Goal: Information Seeking & Learning: Learn about a topic

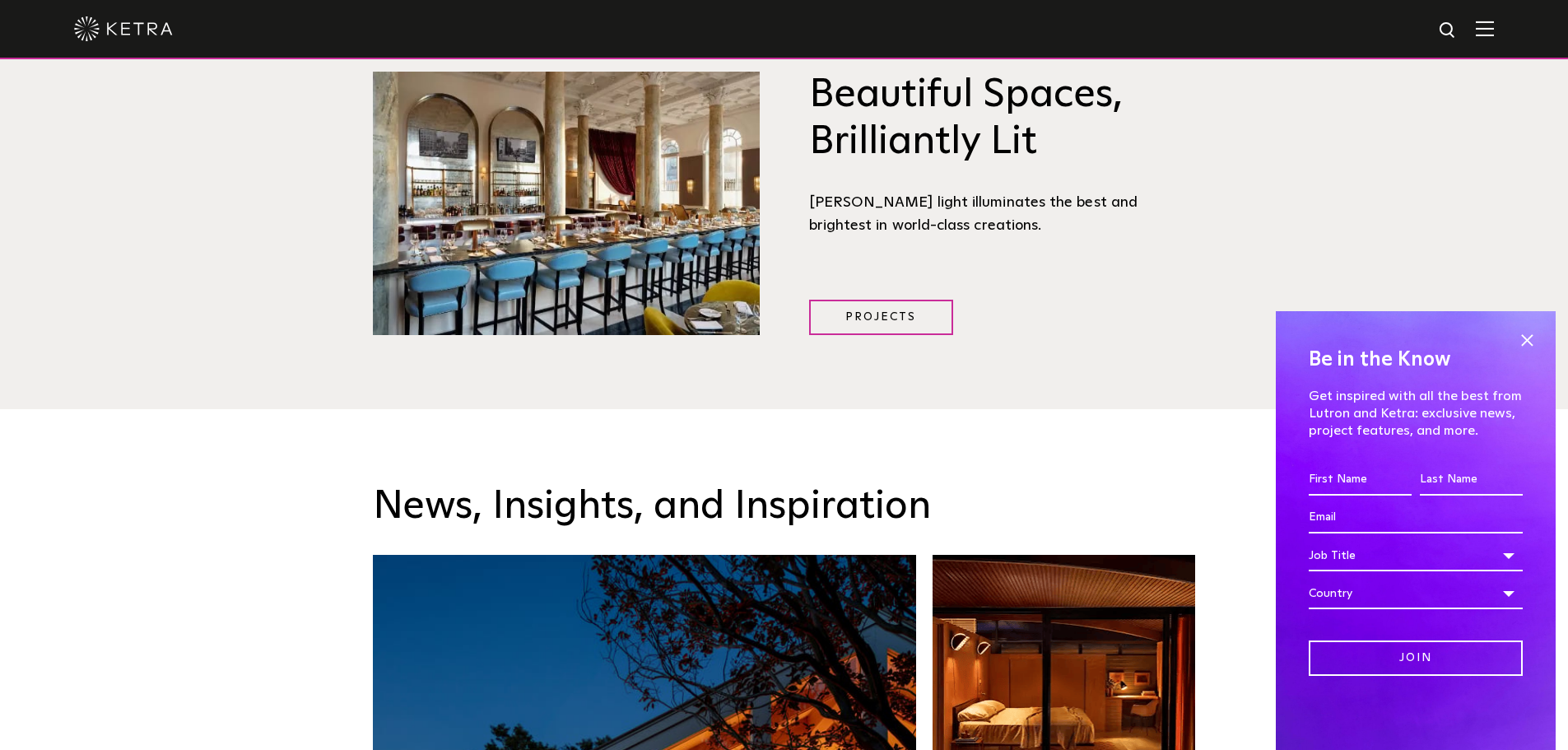
scroll to position [2058, 0]
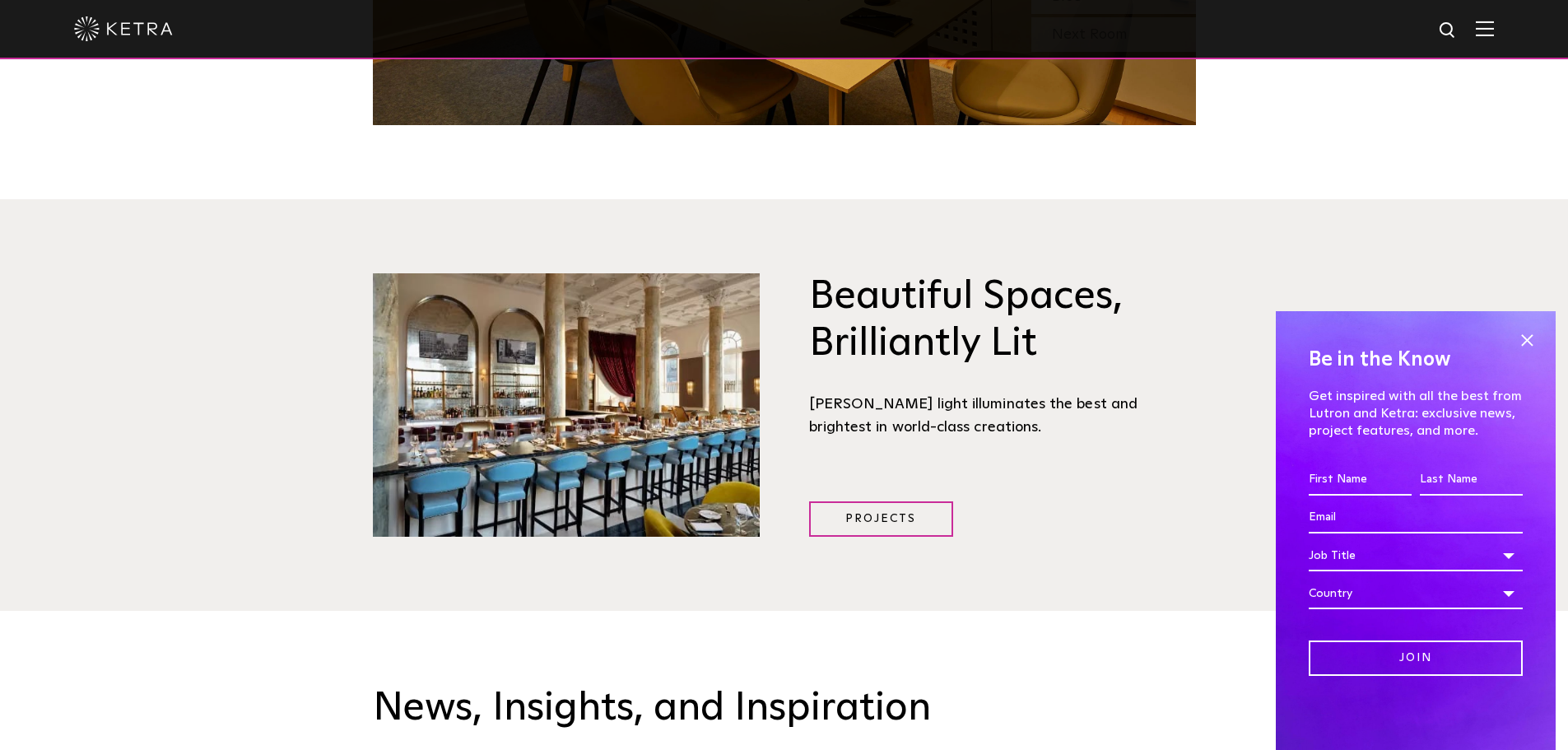
click at [898, 502] on link "Projects" at bounding box center [881, 519] width 144 height 36
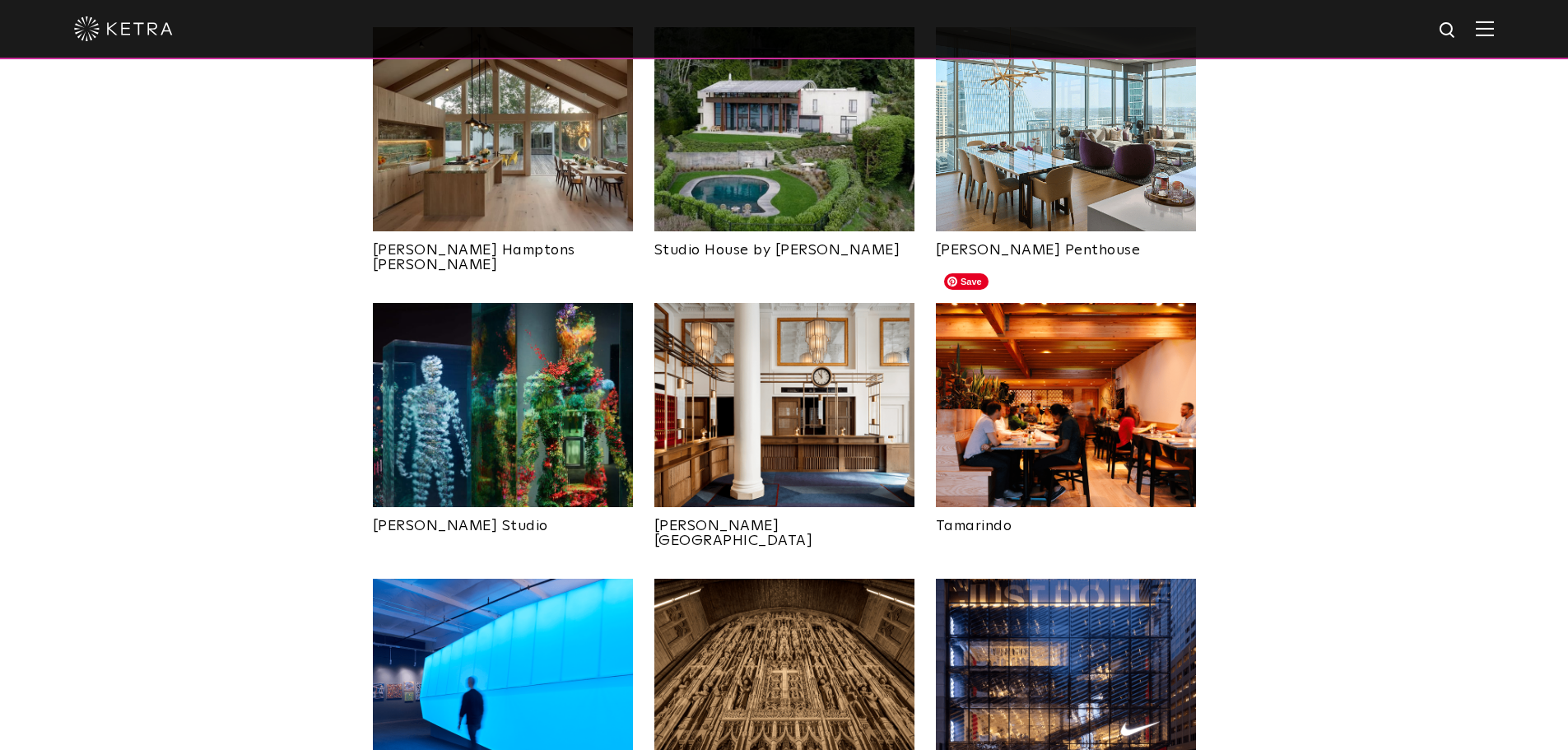
scroll to position [741, 0]
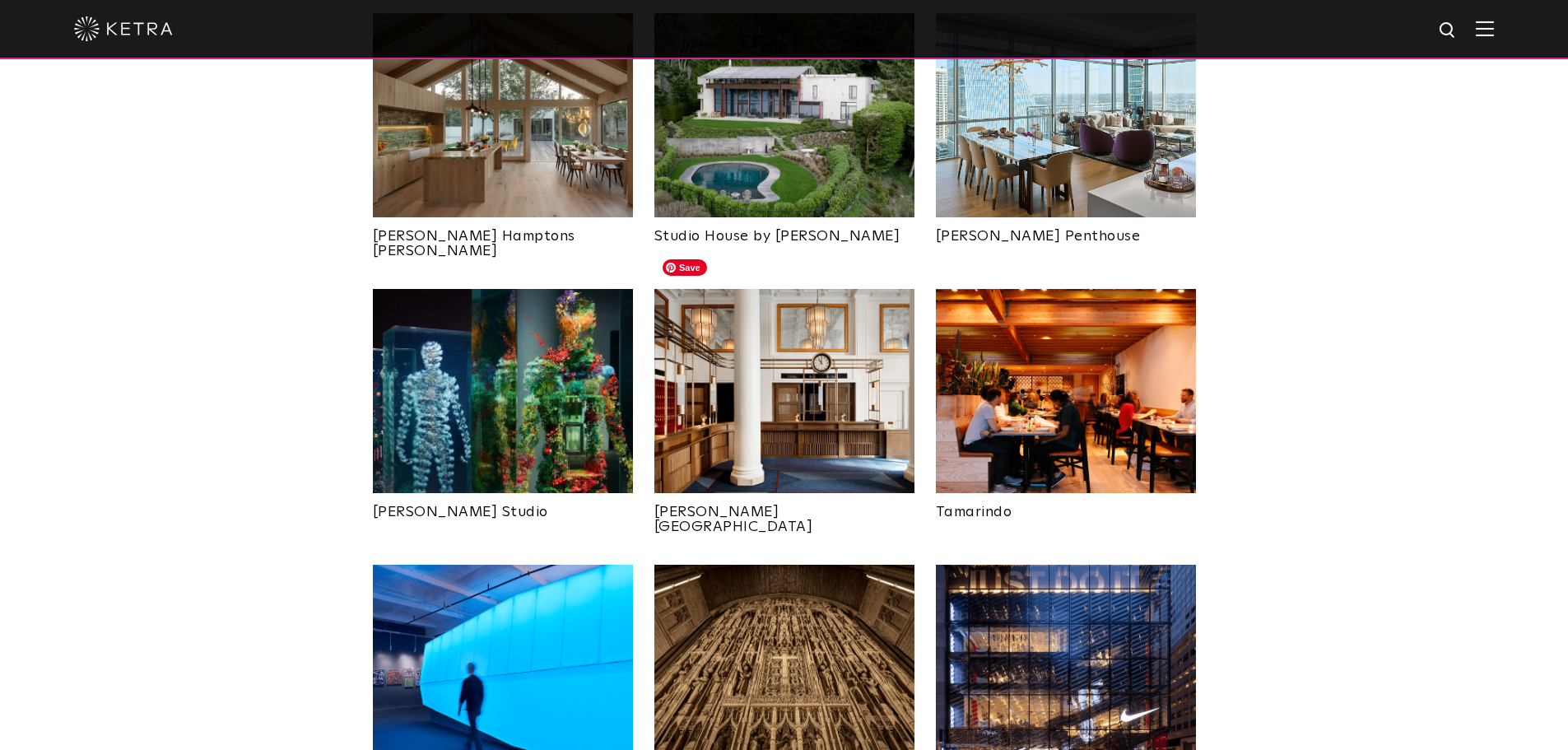
click at [792, 405] on img at bounding box center [784, 391] width 260 height 204
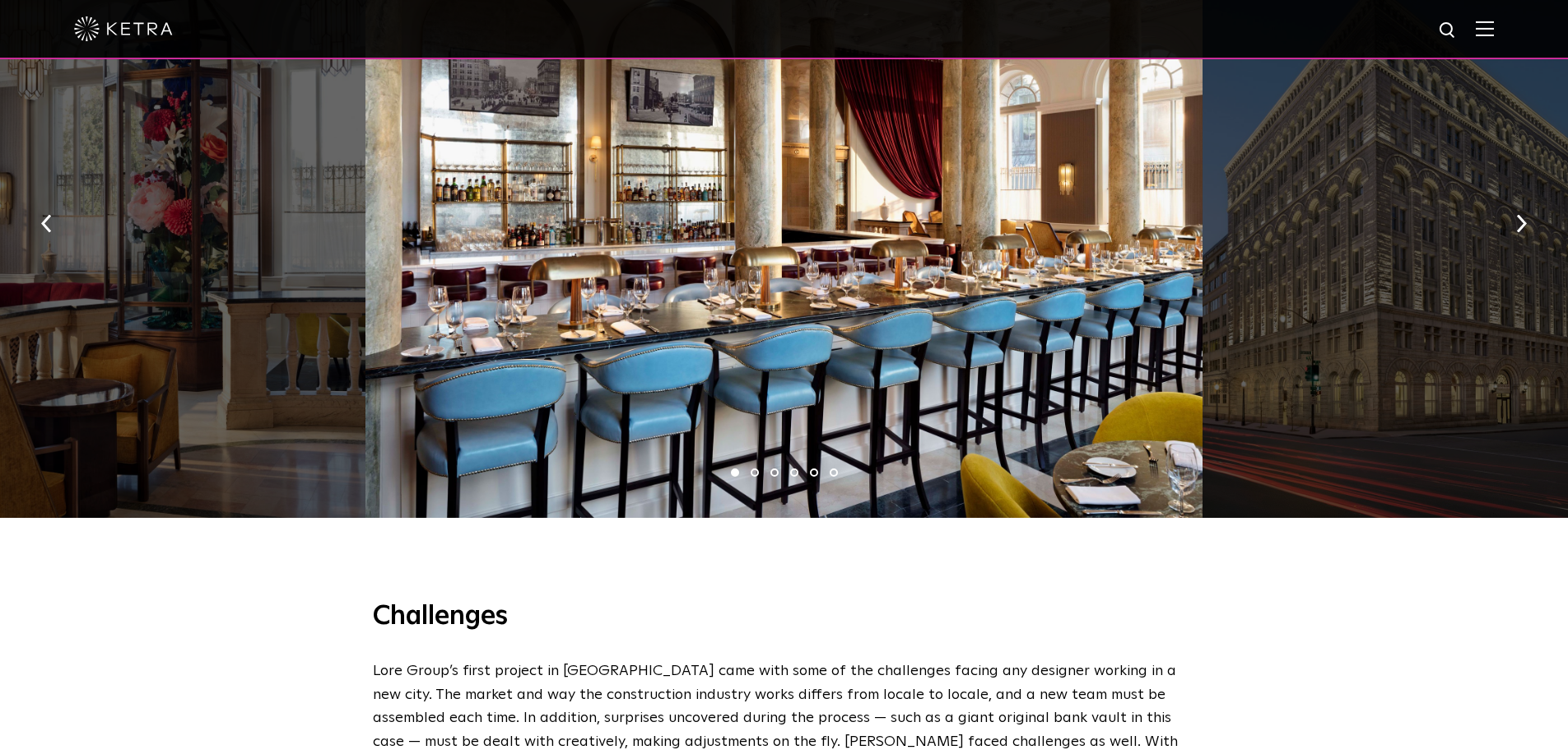
scroll to position [1235, 0]
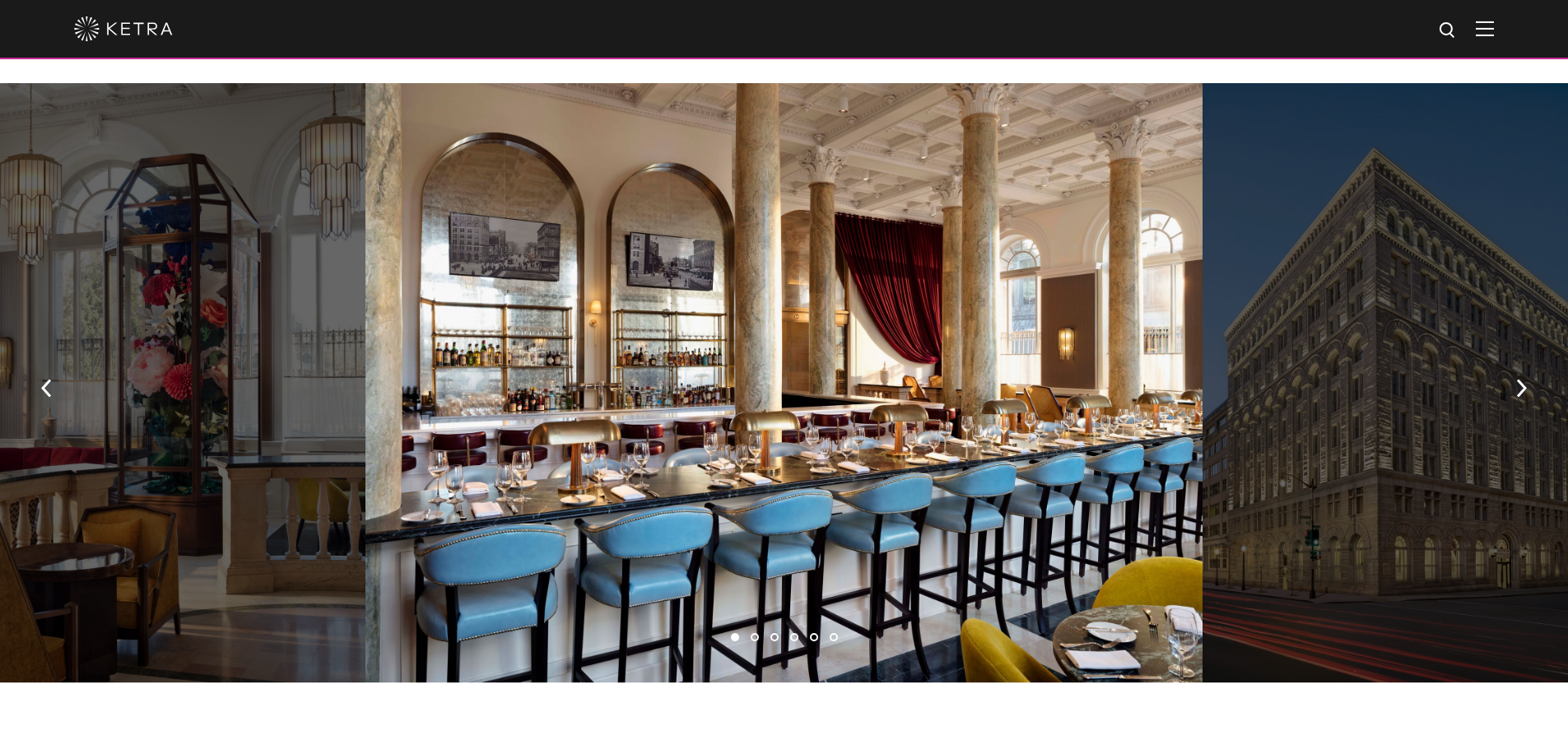
click at [1513, 359] on button "button" at bounding box center [1521, 386] width 36 height 56
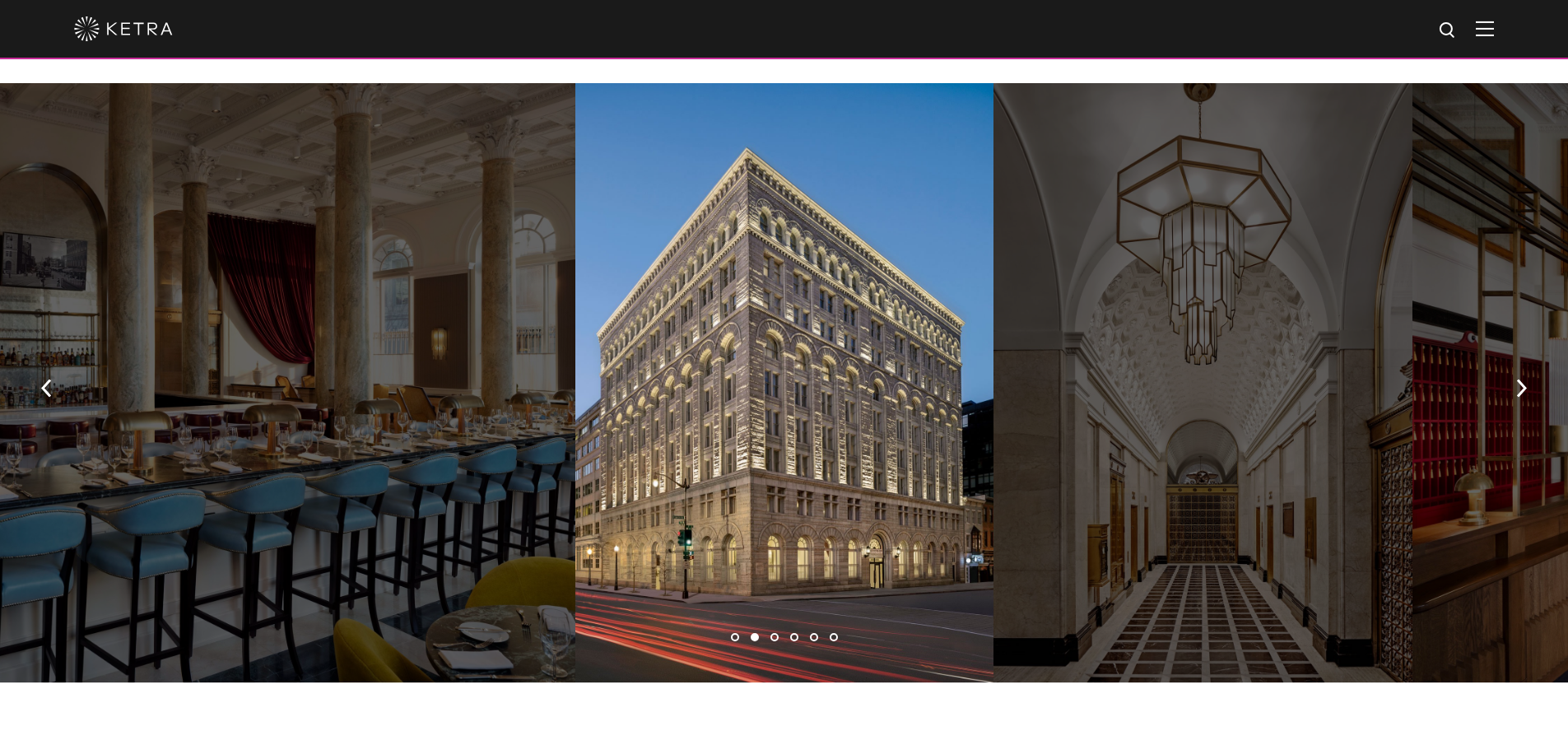
click at [1513, 359] on button "button" at bounding box center [1521, 386] width 36 height 56
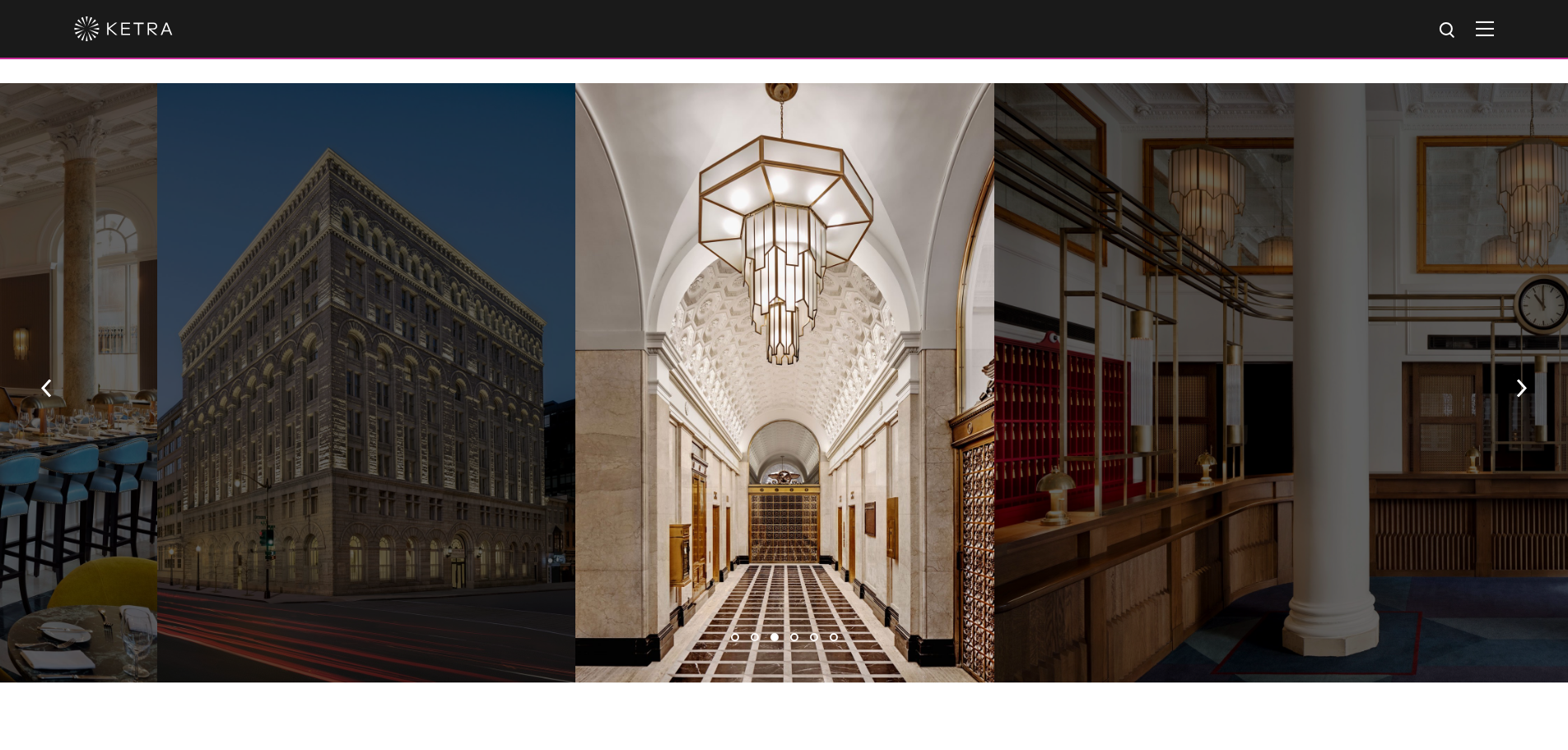
click at [1513, 359] on button "button" at bounding box center [1521, 386] width 36 height 56
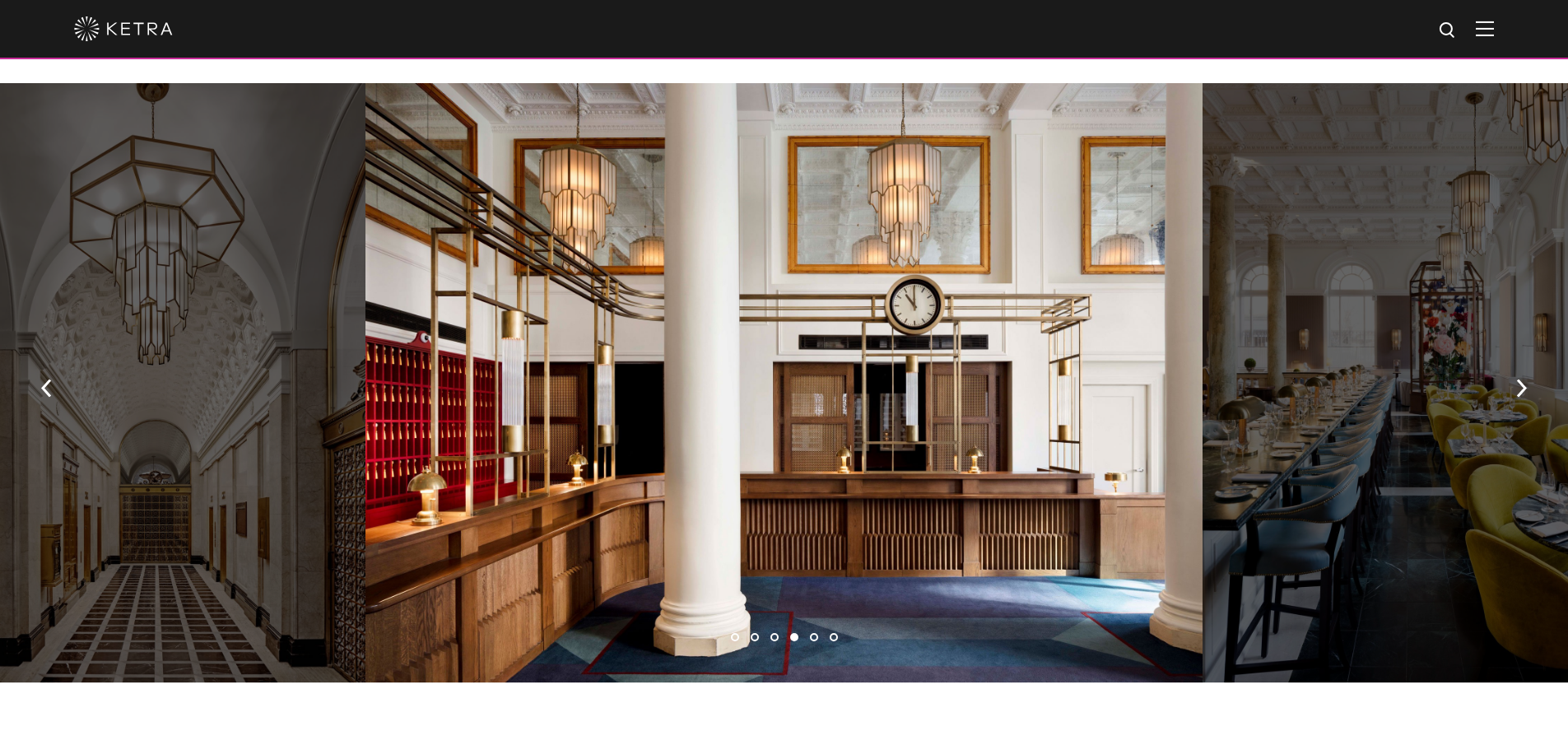
click at [1513, 359] on button "button" at bounding box center [1521, 386] width 36 height 56
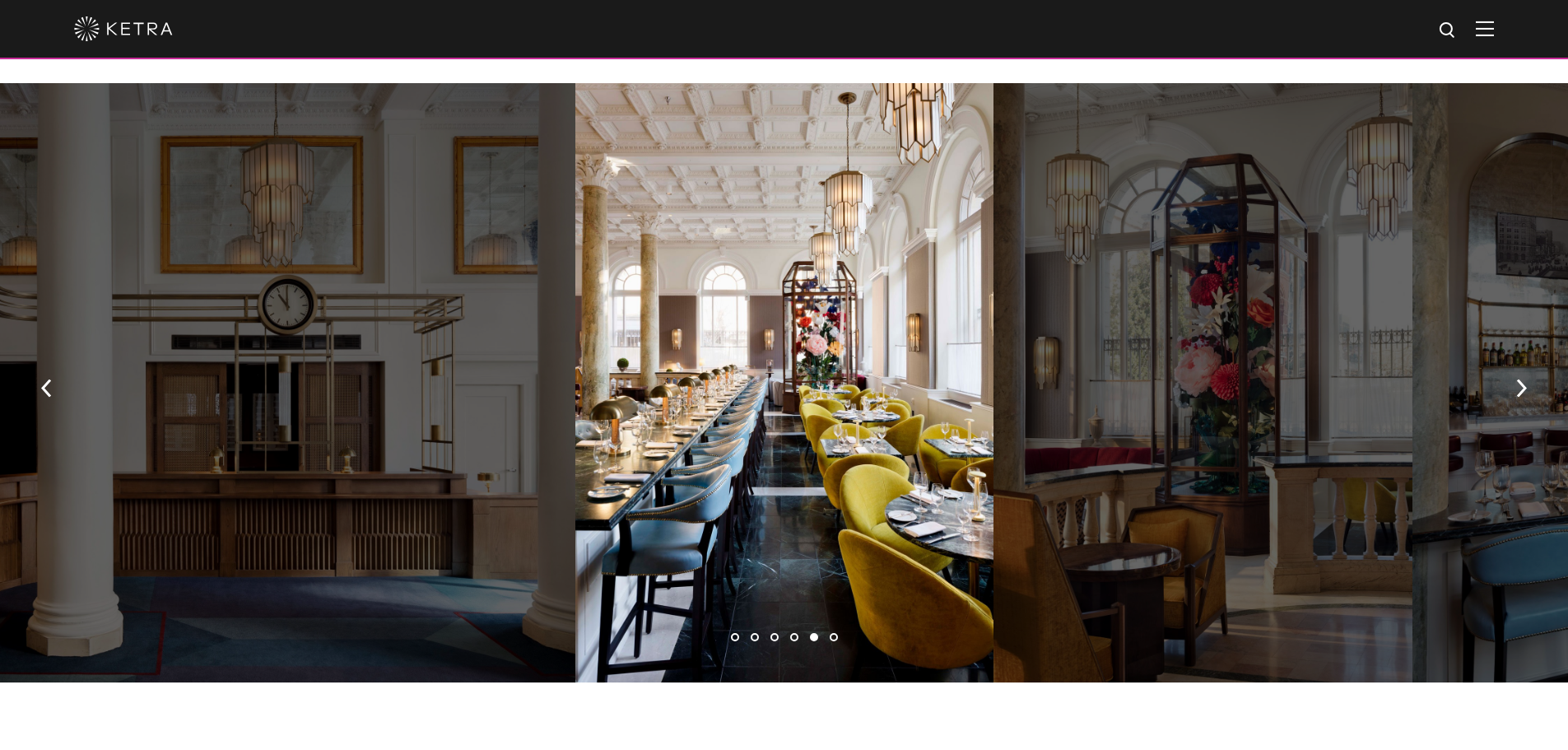
click at [1513, 359] on button "button" at bounding box center [1521, 386] width 36 height 56
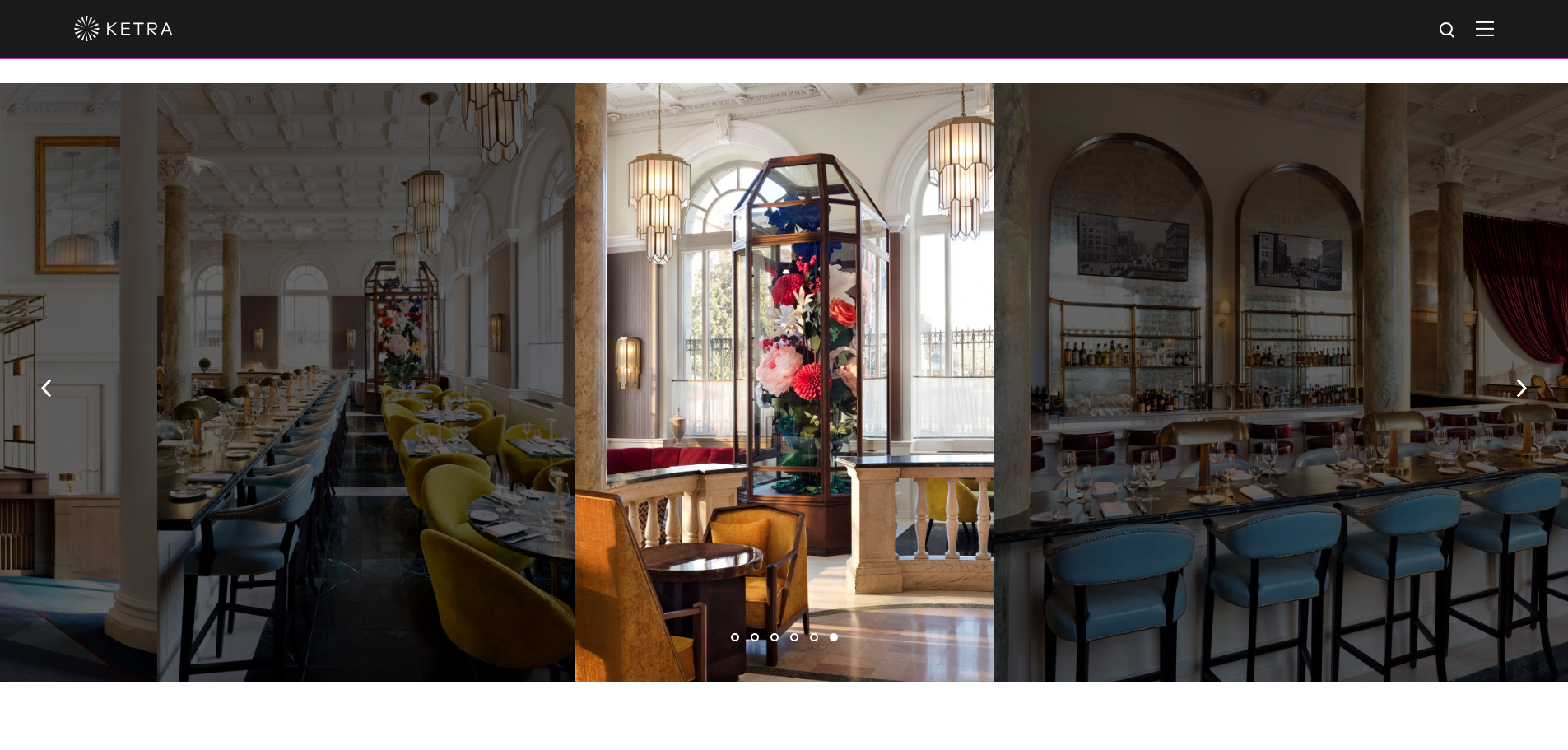
click at [1520, 378] on img "button" at bounding box center [1521, 387] width 10 height 18
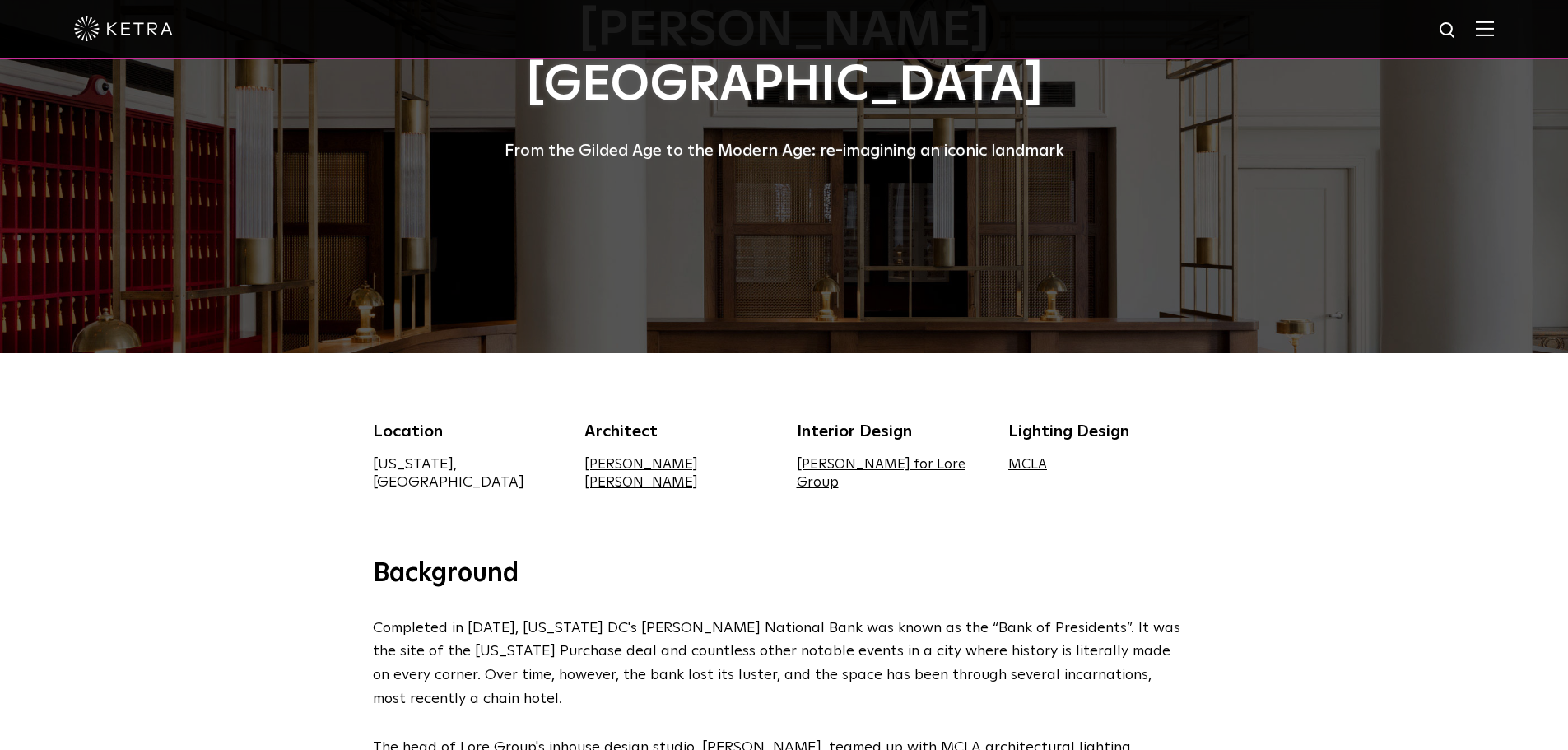
scroll to position [0, 0]
